Goal: Task Accomplishment & Management: Manage account settings

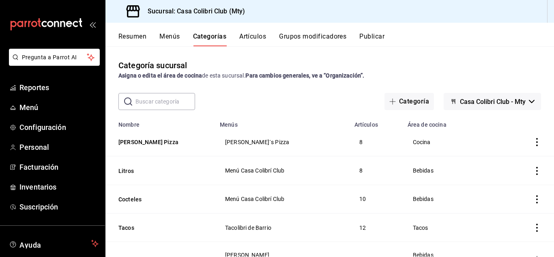
click at [526, 143] on td "categoriesTable" at bounding box center [529, 142] width 49 height 28
click at [532, 143] on icon "actions" at bounding box center [536, 142] width 8 height 8
click at [517, 103] on div at bounding box center [277, 128] width 554 height 257
click at [517, 103] on span "Casa Colibri Club - Mty" at bounding box center [493, 102] width 66 height 8
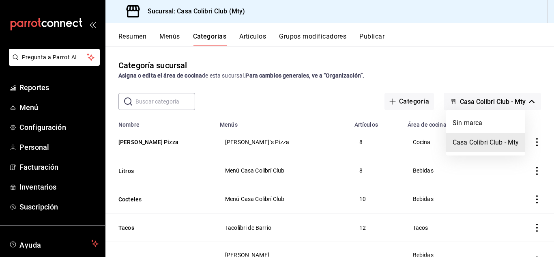
click at [517, 103] on div at bounding box center [277, 128] width 554 height 257
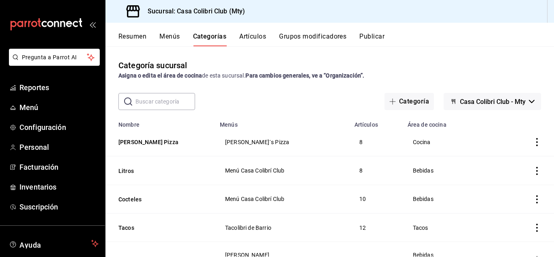
click at [311, 32] on button "Grupos modificadores" at bounding box center [312, 39] width 67 height 14
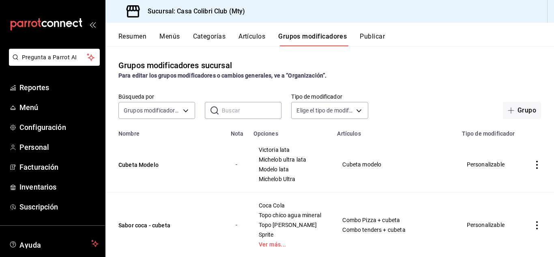
click at [139, 36] on button "Resumen" at bounding box center [132, 39] width 28 height 14
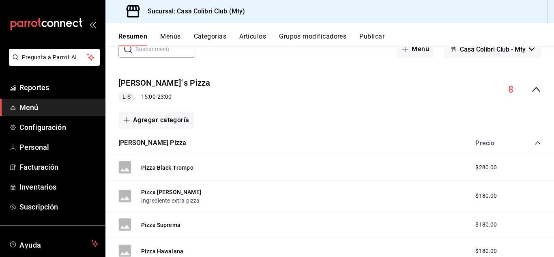
scroll to position [56, 0]
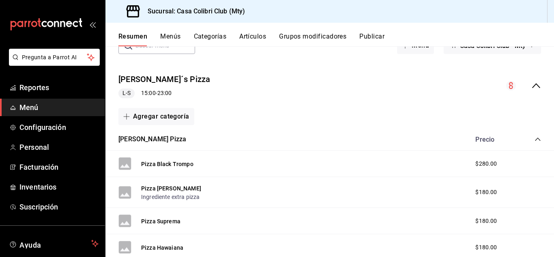
click at [531, 89] on icon "collapse-menu-row" at bounding box center [536, 86] width 10 height 10
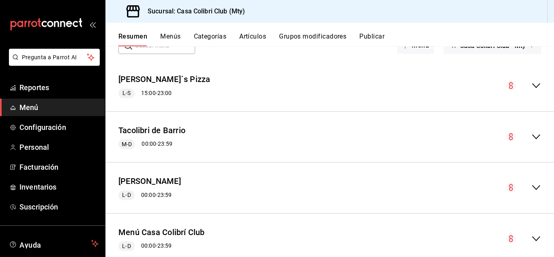
click at [532, 135] on icon "collapse-menu-row" at bounding box center [536, 137] width 10 height 10
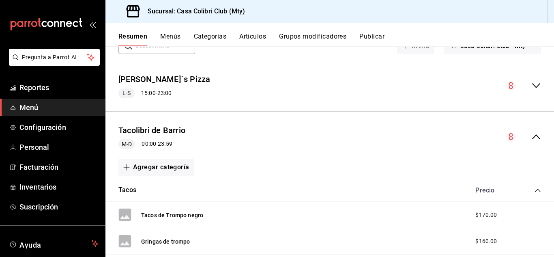
click at [532, 135] on icon "collapse-menu-row" at bounding box center [536, 137] width 10 height 10
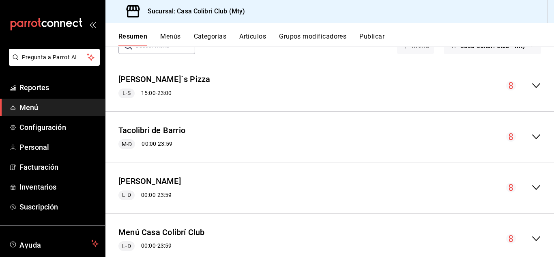
click at [531, 85] on icon "collapse-menu-row" at bounding box center [536, 86] width 10 height 10
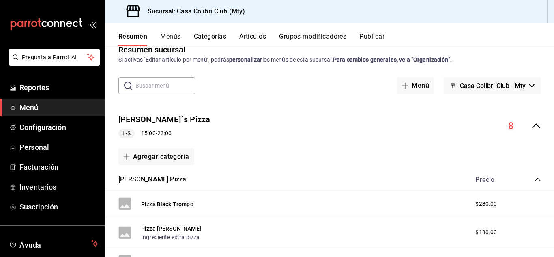
scroll to position [0, 0]
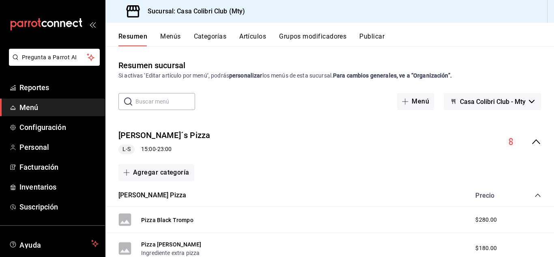
click at [169, 34] on button "Menús" at bounding box center [170, 39] width 20 height 14
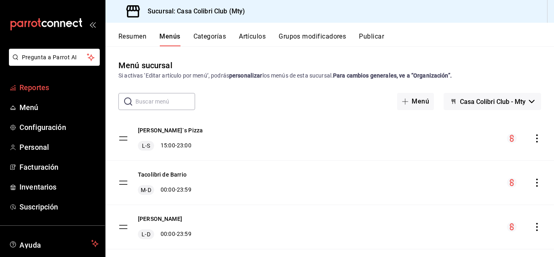
click at [40, 79] on link "Reportes" at bounding box center [52, 87] width 105 height 17
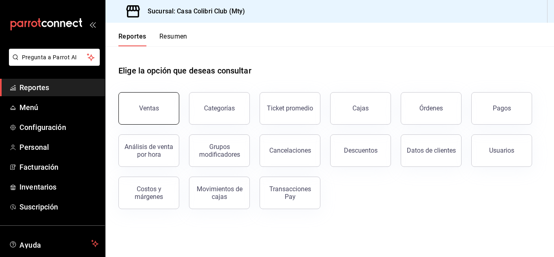
drag, startPoint x: 186, startPoint y: 107, endPoint x: 163, endPoint y: 113, distance: 23.4
click at [163, 113] on div "Ventas Categorías Ticket promedio Cajas Órdenes Pagos Análisis de venta por hor…" at bounding box center [325, 145] width 432 height 126
click at [163, 113] on button "Ventas" at bounding box center [148, 108] width 61 height 32
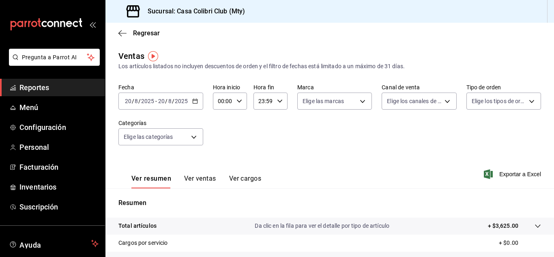
click at [50, 88] on span "Reportes" at bounding box center [58, 87] width 79 height 11
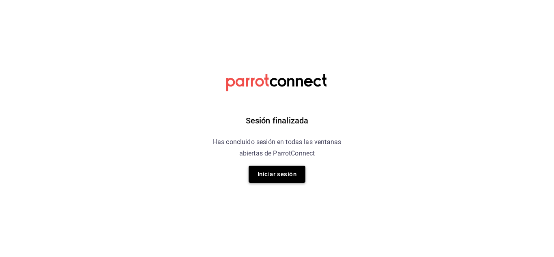
click at [288, 178] on button "Iniciar sesión" at bounding box center [276, 173] width 57 height 17
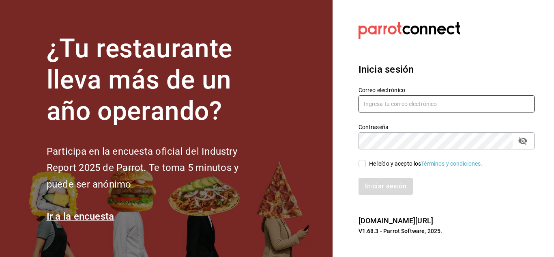
click at [379, 107] on input "text" at bounding box center [446, 103] width 176 height 17
type input "C"
type input "chito.bill@gmail.com"
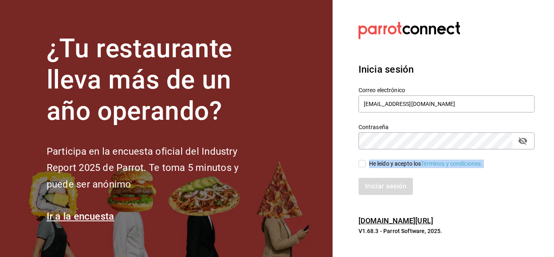
drag, startPoint x: 364, startPoint y: 167, endPoint x: 360, endPoint y: 159, distance: 9.1
click at [360, 159] on div "Correo electrónico chito.bill@gmail.com Contraseña Contraseña He leído y acepto…" at bounding box center [442, 136] width 186 height 118
click at [360, 159] on label "He leído y acepto los Términos y condiciones." at bounding box center [420, 163] width 124 height 9
click at [360, 160] on input "He leído y acepto los Términos y condiciones." at bounding box center [361, 163] width 7 height 7
checkbox input "true"
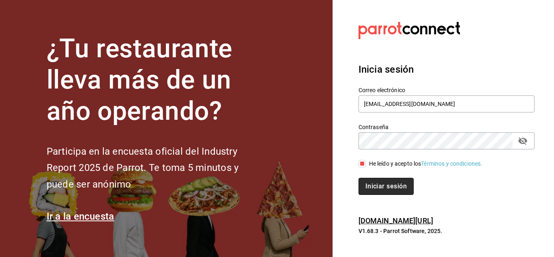
click at [376, 184] on button "Iniciar sesión" at bounding box center [385, 185] width 55 height 17
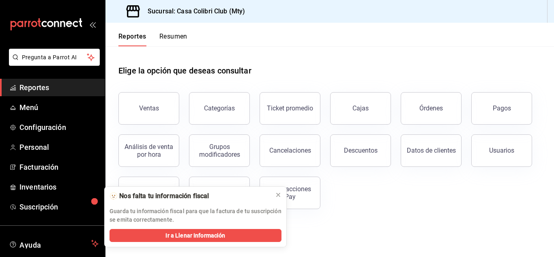
click at [54, 89] on span "Reportes" at bounding box center [58, 87] width 79 height 11
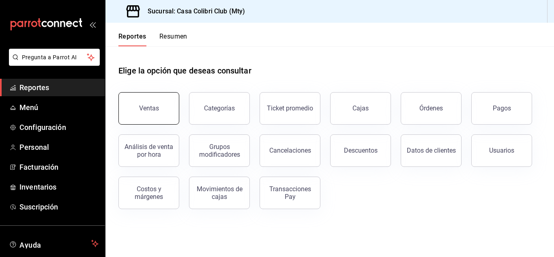
click at [125, 107] on button "Ventas" at bounding box center [148, 108] width 61 height 32
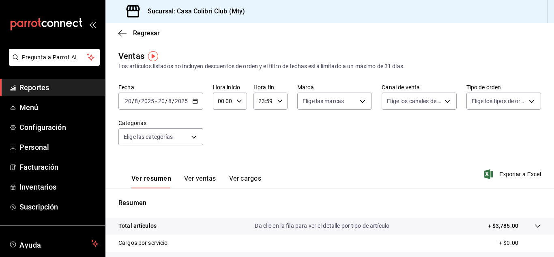
click at [76, 88] on span "Reportes" at bounding box center [58, 87] width 79 height 11
